Goal: Find specific fact: Find specific fact

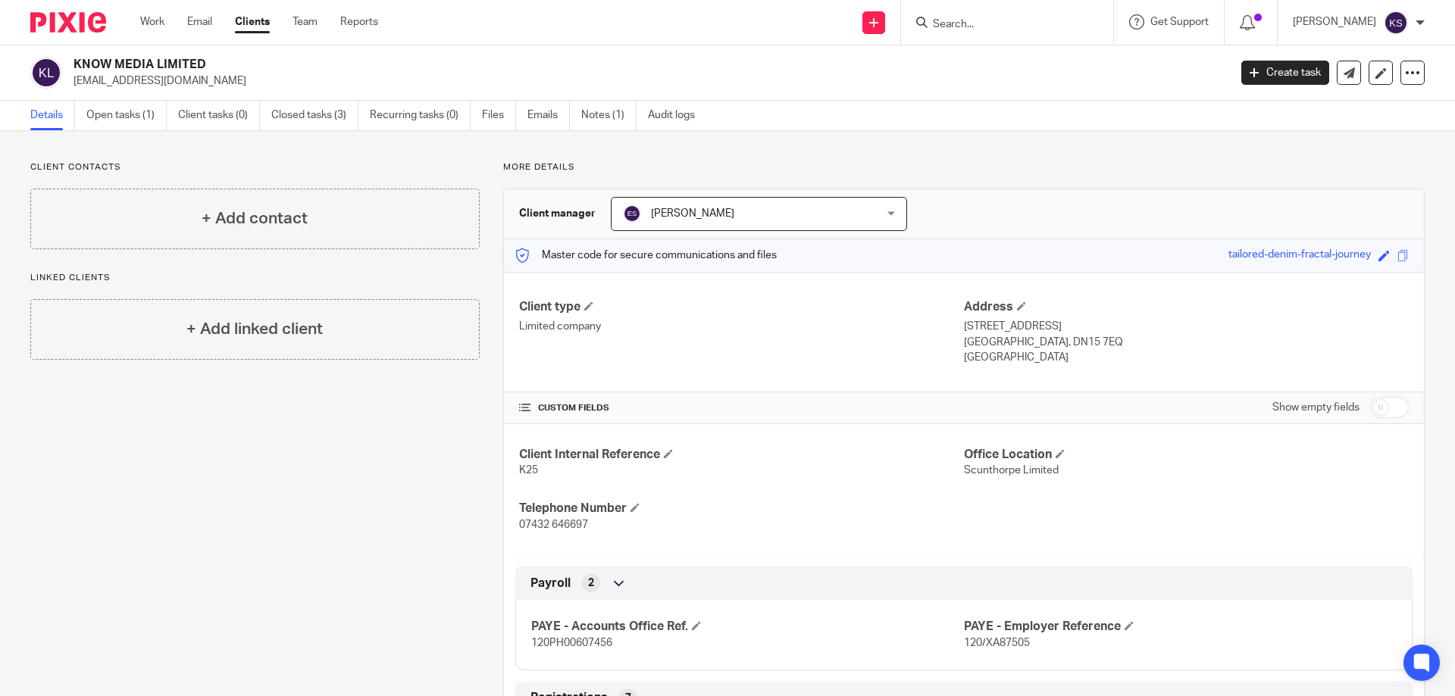
click at [1037, 27] on input "Search" at bounding box center [999, 25] width 136 height 14
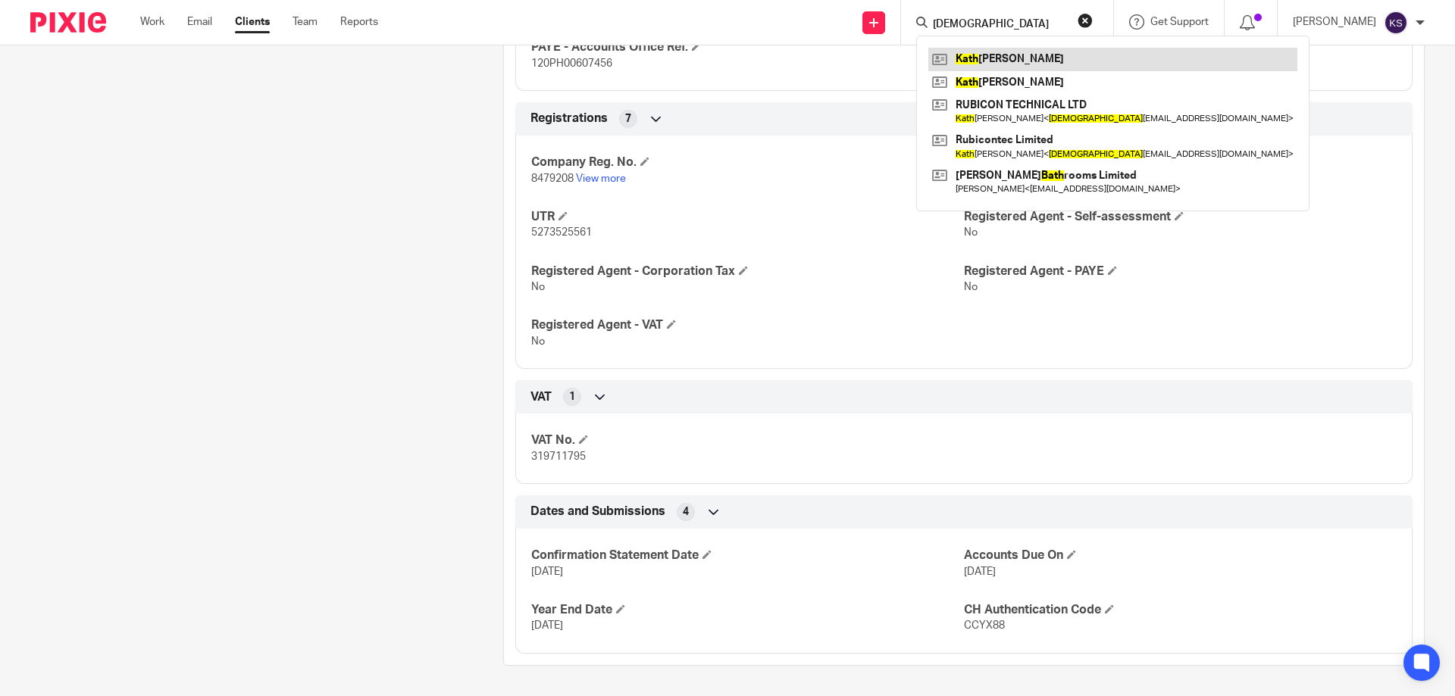
type input "kath"
click at [1038, 65] on link at bounding box center [1112, 59] width 369 height 23
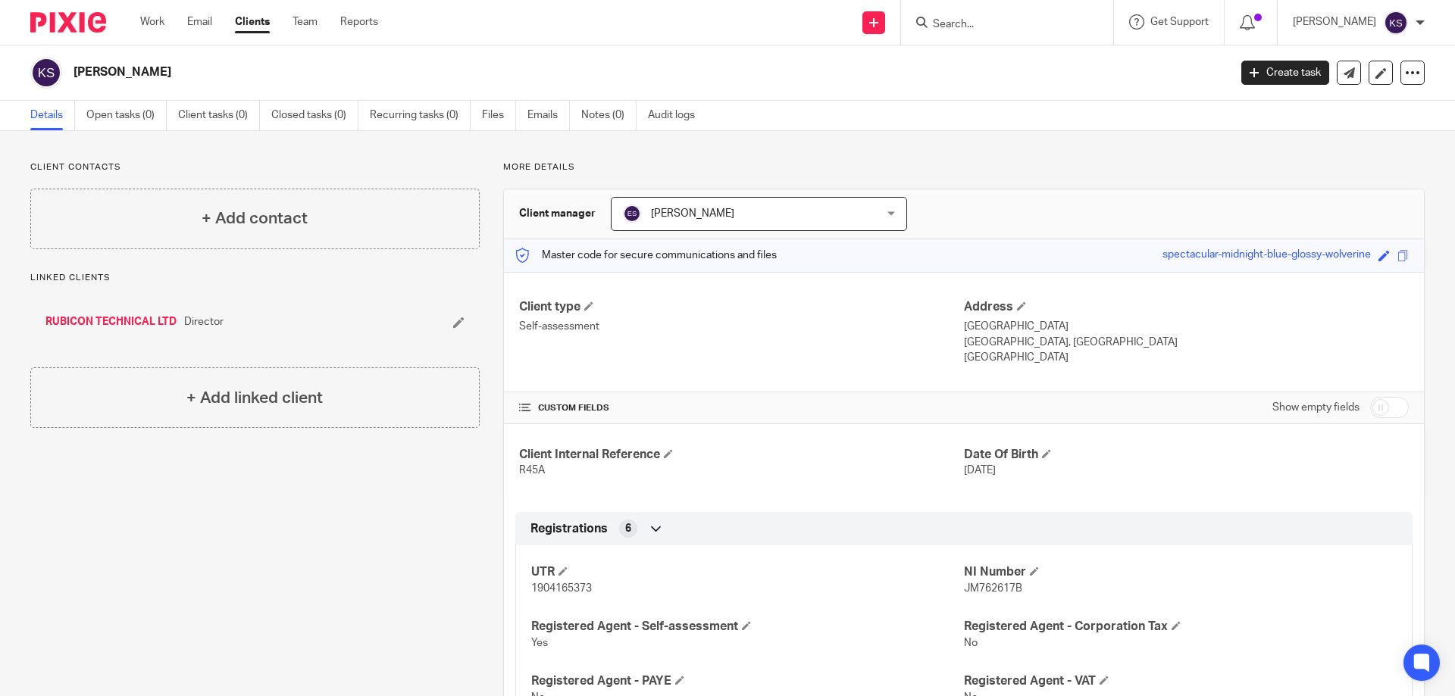
click at [1034, 19] on input "Search" at bounding box center [999, 25] width 136 height 14
type input "kn"
click at [1024, 61] on link at bounding box center [1022, 59] width 188 height 23
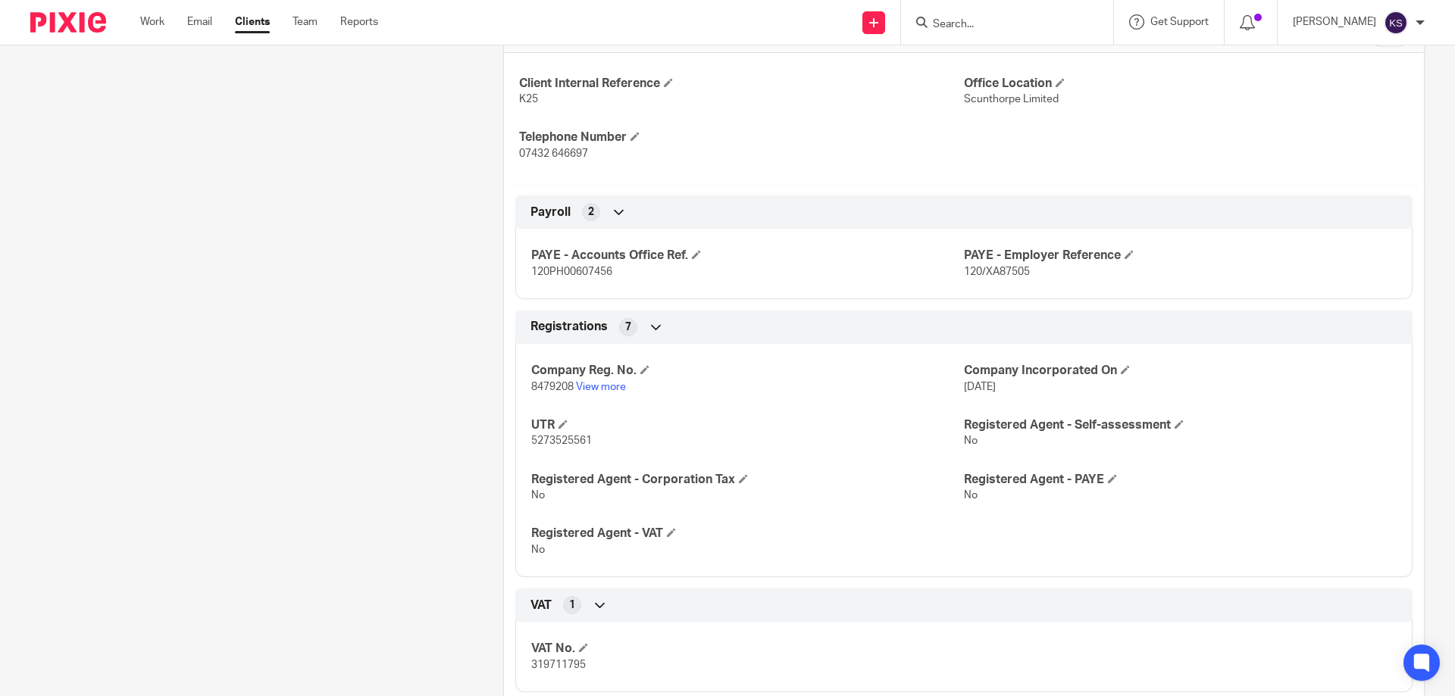
scroll to position [428, 0]
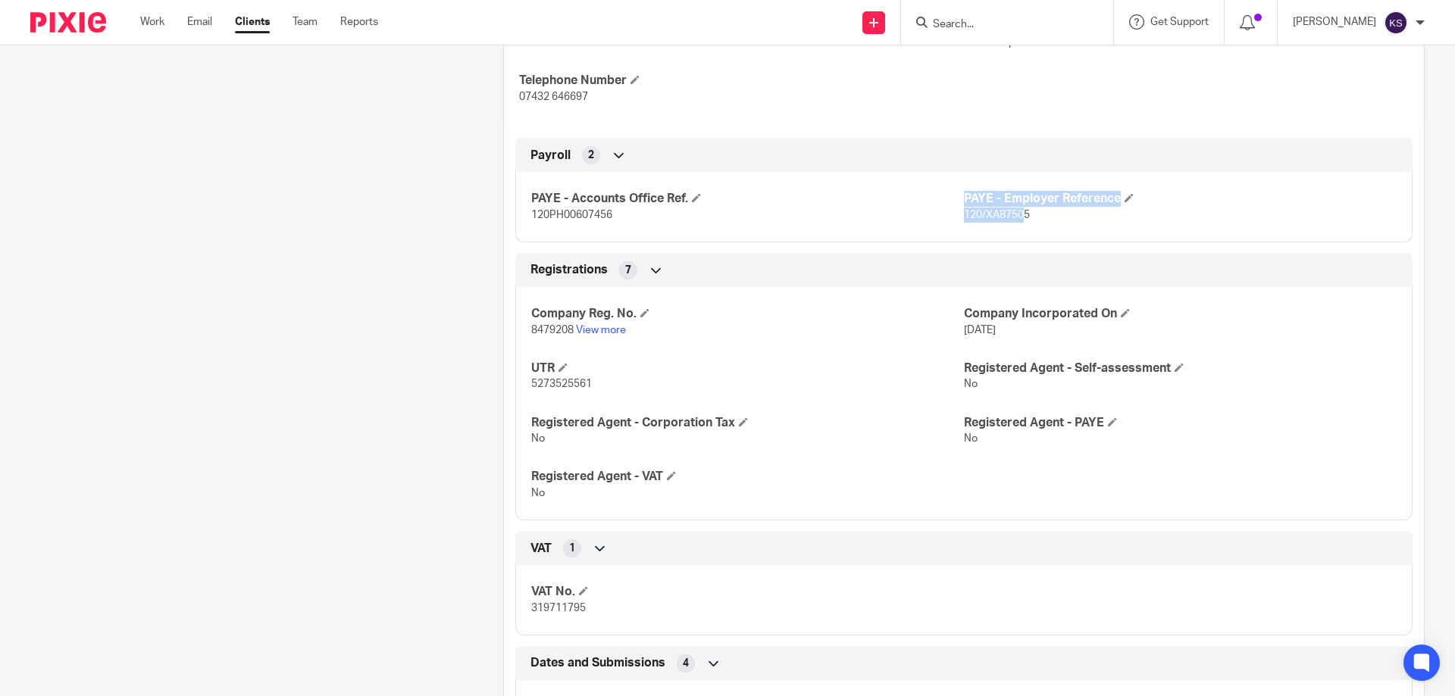
drag, startPoint x: 950, startPoint y: 210, endPoint x: 1018, endPoint y: 213, distance: 67.5
click at [1018, 213] on div "PAYE - Accounts Office Ref. 120PH00607456 PAYE - Employer Reference 120/XA87505" at bounding box center [963, 202] width 897 height 82
click at [1018, 213] on span "120/XA87505" at bounding box center [997, 215] width 66 height 11
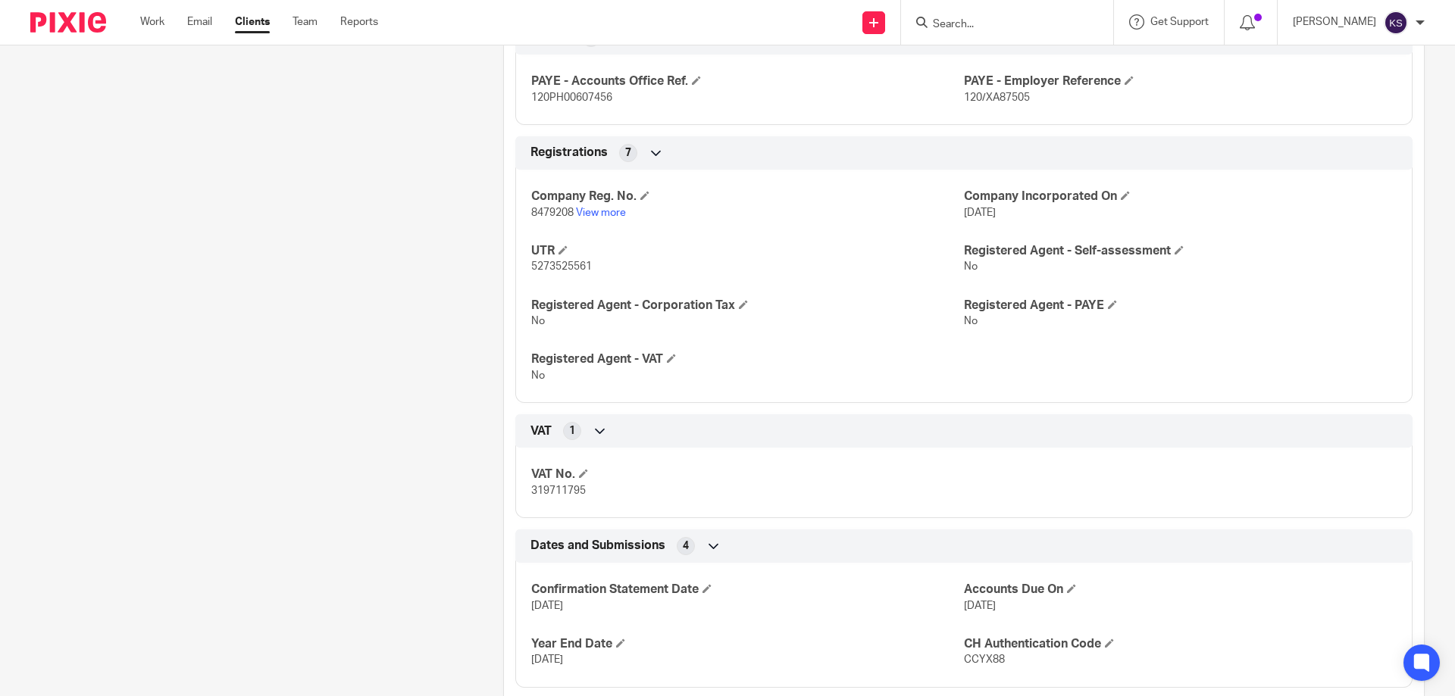
scroll to position [580, 0]
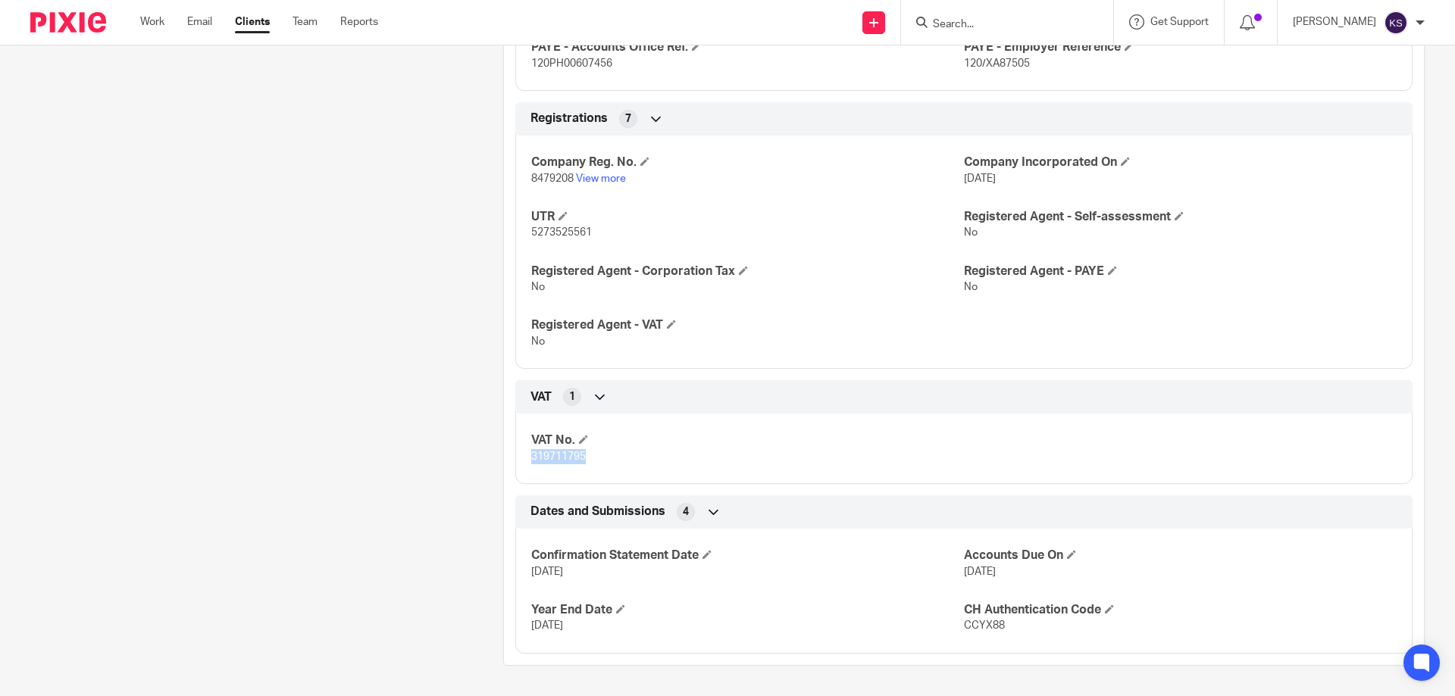
drag, startPoint x: 603, startPoint y: 459, endPoint x: 528, endPoint y: 457, distance: 75.0
click at [531, 457] on p "319711795" at bounding box center [747, 456] width 433 height 15
copy span "319711795"
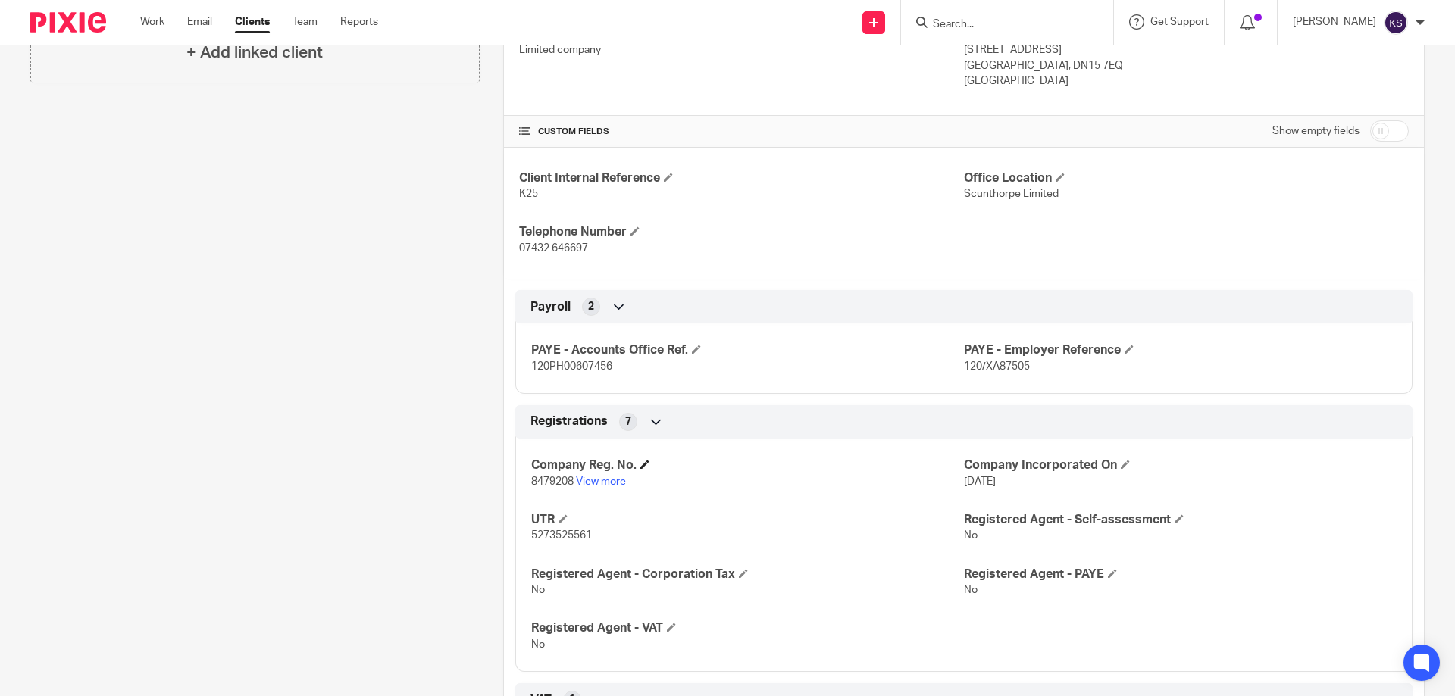
scroll to position [0, 0]
